Goal: Communication & Community: Answer question/provide support

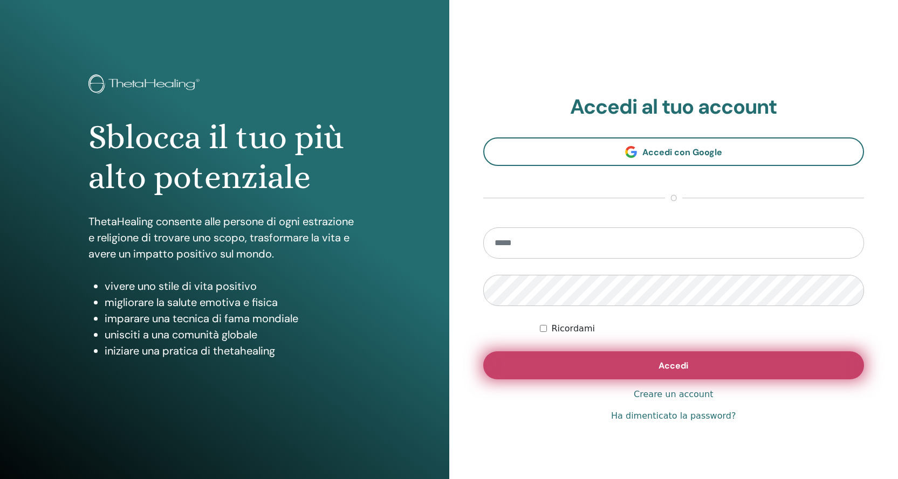
type input "**********"
click at [664, 365] on span "Accedi" at bounding box center [673, 365] width 30 height 11
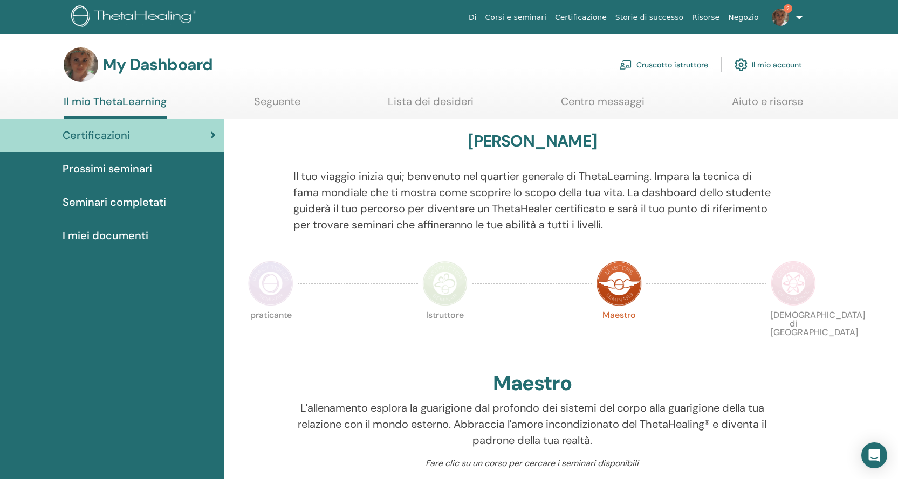
click at [700, 65] on link "Cruscotto istruttore" at bounding box center [663, 65] width 89 height 24
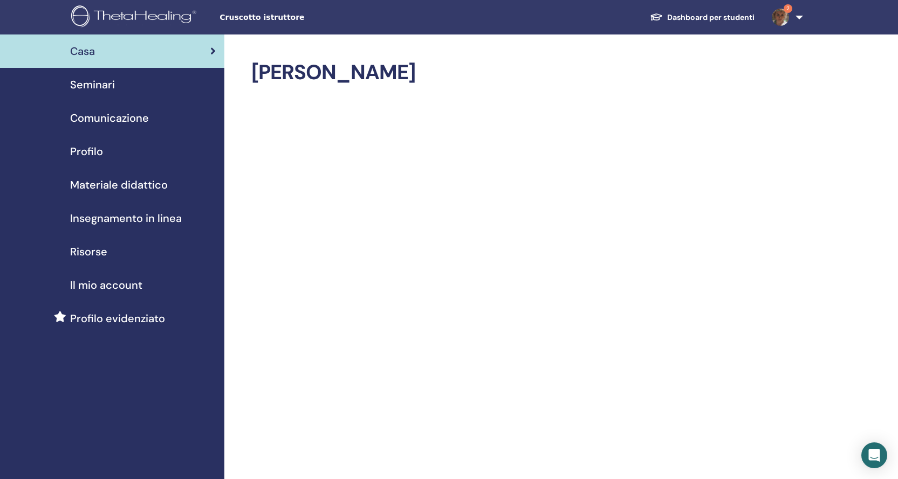
click at [127, 178] on span "Materiale didattico" at bounding box center [119, 185] width 98 height 16
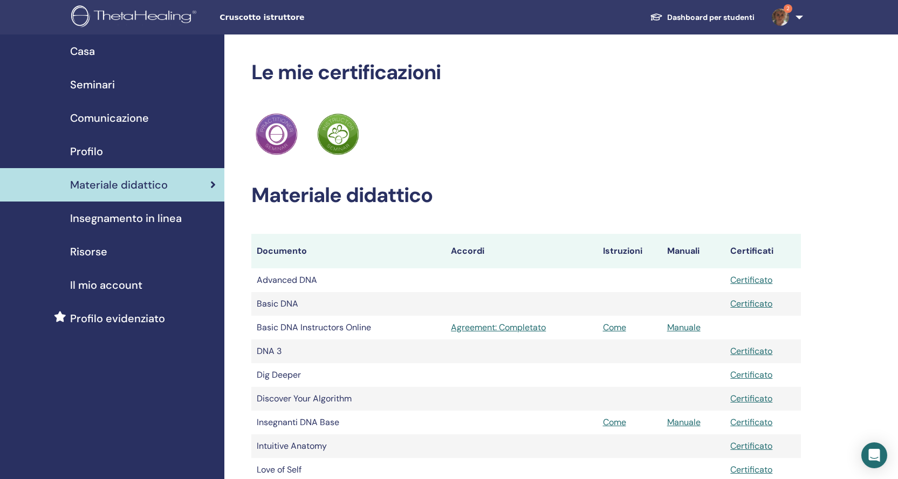
click at [789, 19] on span "2" at bounding box center [780, 16] width 26 height 9
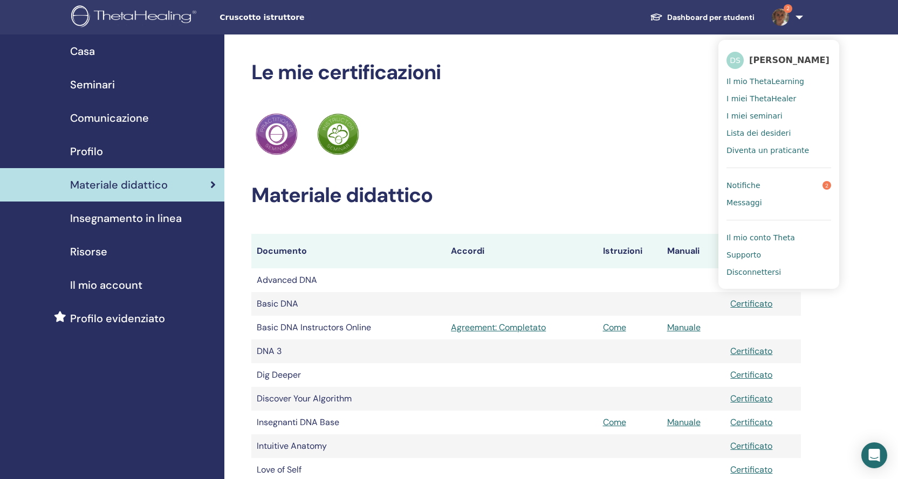
click at [762, 183] on link "Notifiche 2" at bounding box center [778, 185] width 105 height 17
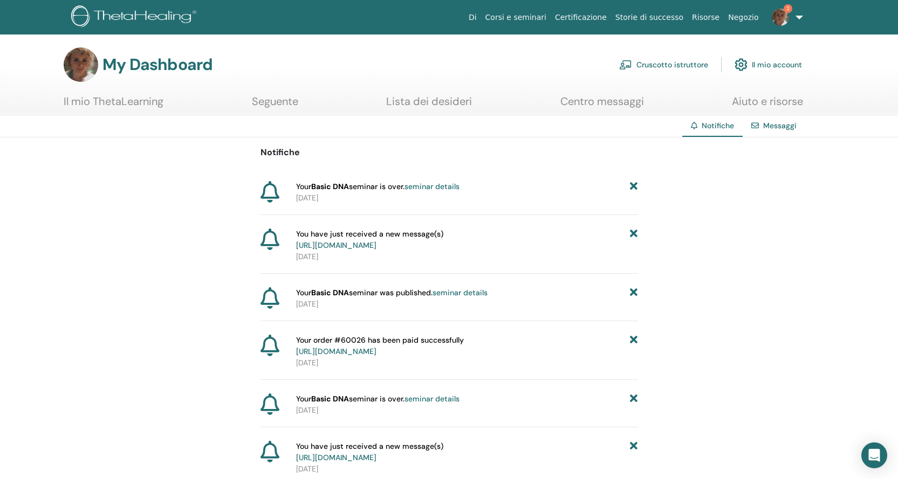
click at [340, 244] on link "https://member.thetahealing.com/message-center/messages/c5e374f2-1934-41d8-a062…" at bounding box center [336, 245] width 80 height 10
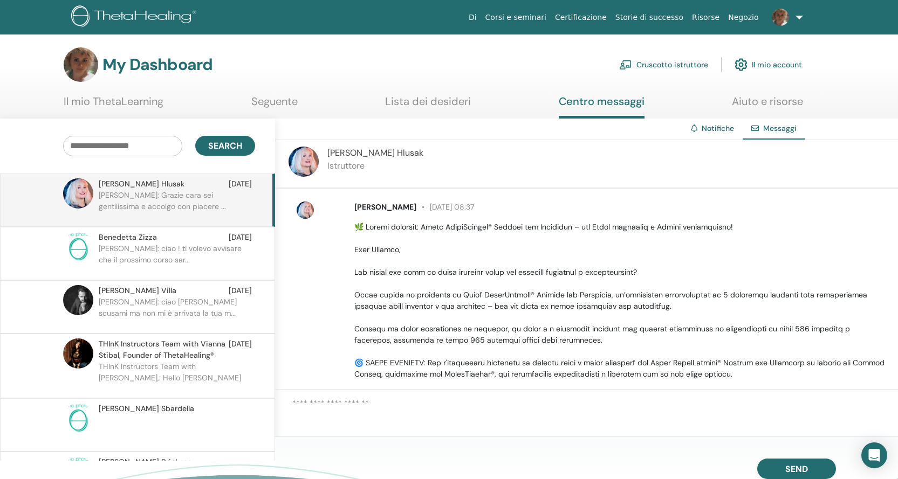
drag, startPoint x: 153, startPoint y: 201, endPoint x: 207, endPoint y: 202, distance: 53.9
click at [154, 201] on p "[PERSON_NAME]: Grazie cara sei gentilissima e accolgo con piacere ..." at bounding box center [177, 206] width 156 height 32
click at [242, 191] on p "[PERSON_NAME]: Grazie cara sei gentilissima e accolgo con piacere ..." at bounding box center [177, 206] width 156 height 32
click at [597, 18] on link "Certificazione" at bounding box center [581, 18] width 60 height 20
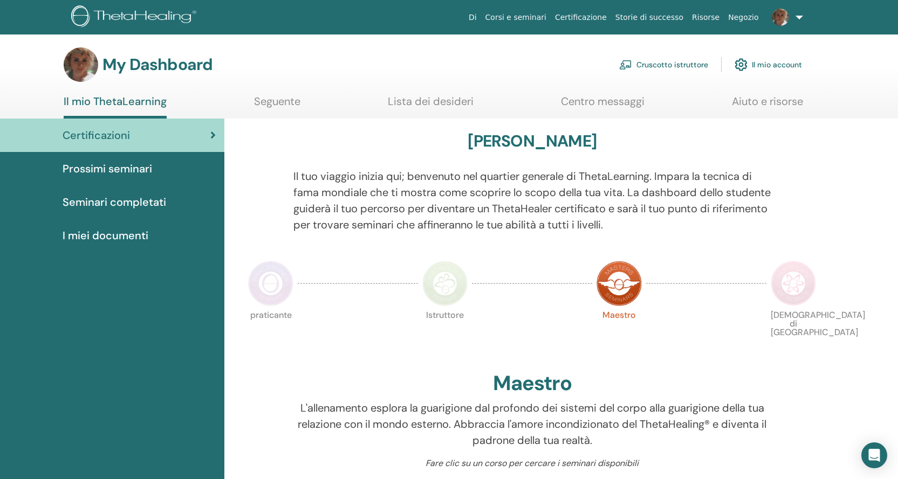
click at [546, 18] on link "Corsi e seminari" at bounding box center [516, 18] width 70 height 20
